Goal: Information Seeking & Learning: Learn about a topic

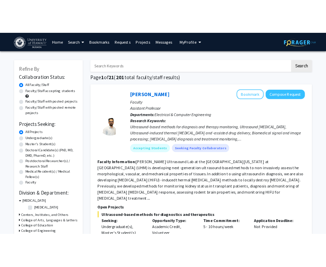
scroll to position [178, 0]
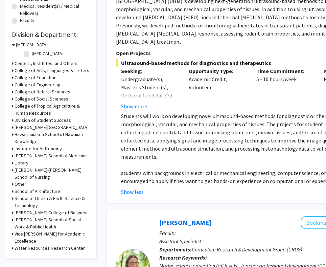
click at [12, 92] on icon at bounding box center [13, 91] width 2 height 7
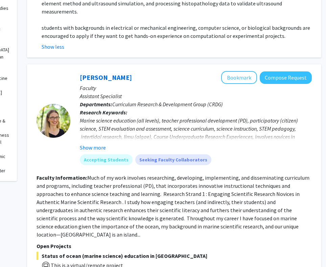
scroll to position [324, 80]
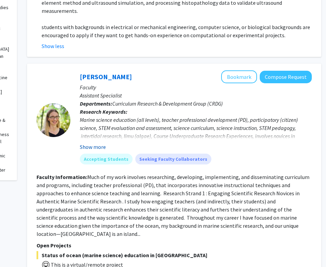
click at [97, 143] on button "Show more" at bounding box center [93, 147] width 26 height 8
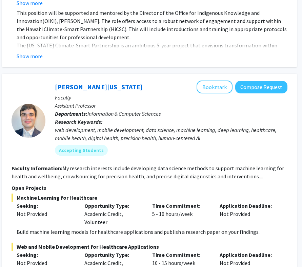
scroll to position [1895, 105]
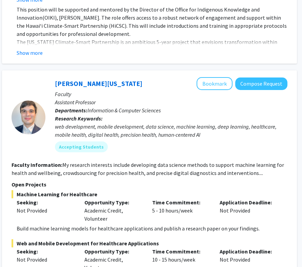
click at [84, 162] on fg-read-more "My research interests include developing data science methods to support machin…" at bounding box center [148, 169] width 272 height 15
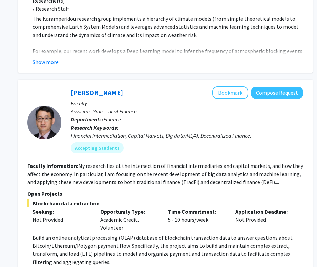
scroll to position [3999, 89]
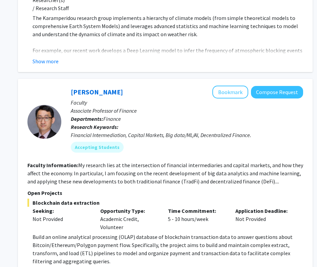
click at [68, 207] on p "Seeking:" at bounding box center [62, 211] width 58 height 8
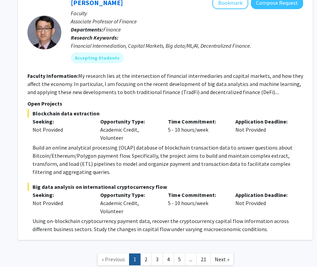
scroll to position [4088, 89]
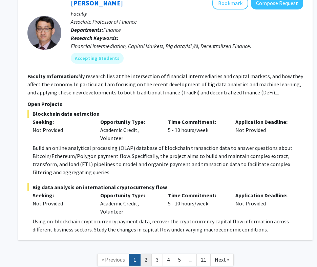
click at [146, 254] on link "2" at bounding box center [146, 260] width 12 height 12
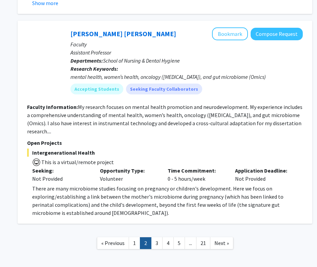
scroll to position [2082, 89]
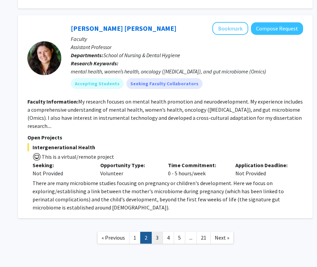
click at [159, 232] on link "3" at bounding box center [157, 238] width 12 height 12
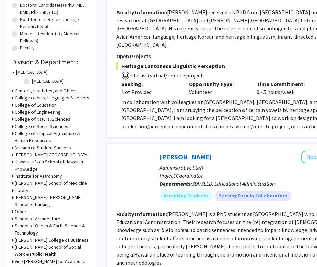
scroll to position [152, 0]
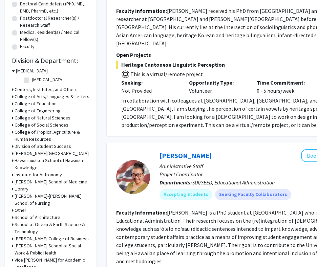
click at [16, 72] on h3 "[MEDICAL_DATA]" at bounding box center [32, 70] width 32 height 7
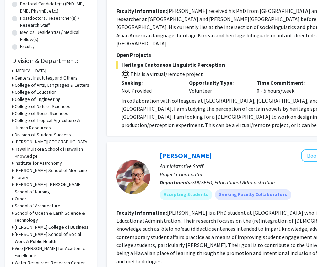
click at [14, 80] on div "Centers, Institutes, and Others" at bounding box center [51, 77] width 78 height 7
click at [13, 80] on icon at bounding box center [13, 77] width 2 height 7
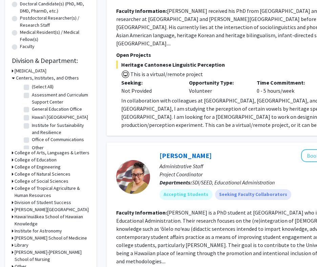
click at [13, 80] on icon at bounding box center [13, 77] width 3 height 7
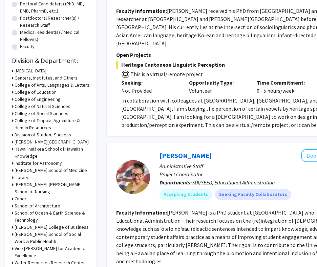
click at [13, 80] on icon at bounding box center [13, 77] width 2 height 7
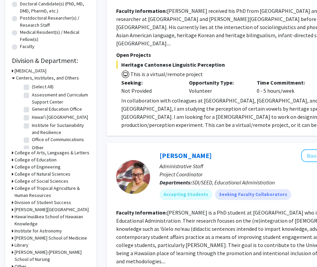
click at [13, 80] on icon at bounding box center [13, 77] width 3 height 7
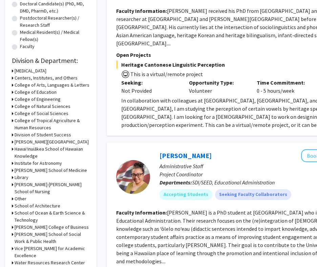
click at [12, 107] on icon at bounding box center [13, 106] width 2 height 7
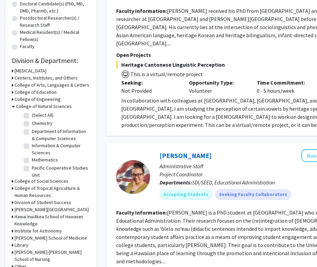
click at [32, 116] on label "(Select All)" at bounding box center [43, 115] width 22 height 7
click at [32, 116] on input "(Select All)" at bounding box center [34, 114] width 4 height 4
checkbox input "true"
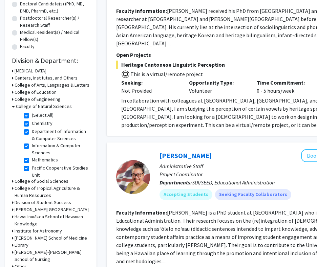
checkbox input "true"
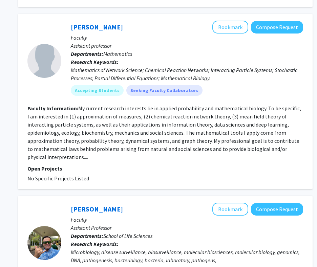
scroll to position [464, 89]
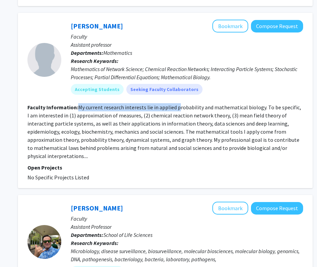
drag, startPoint x: 77, startPoint y: 106, endPoint x: 176, endPoint y: 109, distance: 99.3
click at [176, 109] on section "Faculty Information: My current research interests lie in applied probability a…" at bounding box center [165, 131] width 276 height 57
click at [176, 109] on fg-read-more "My current research interests lie in applied probability and mathematical biolo…" at bounding box center [164, 132] width 274 height 56
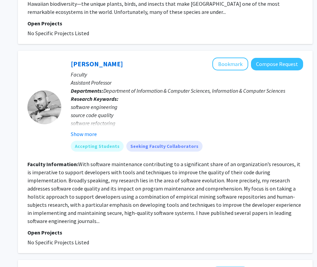
scroll to position [1286, 89]
